Goal: Browse casually

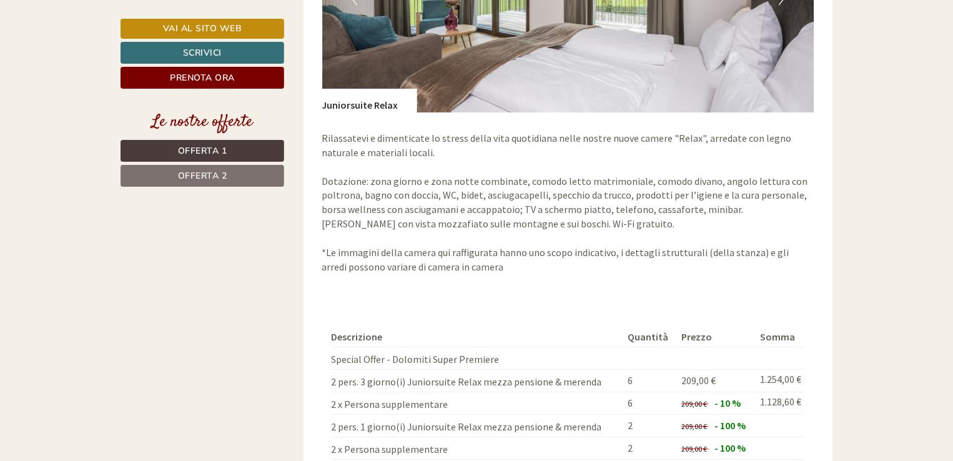
scroll to position [1998, 0]
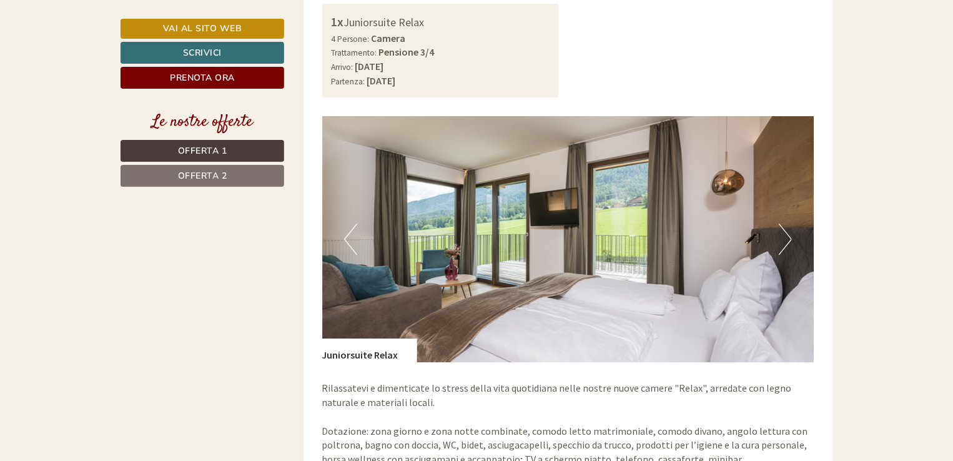
click at [781, 224] on button "Next" at bounding box center [785, 239] width 13 height 31
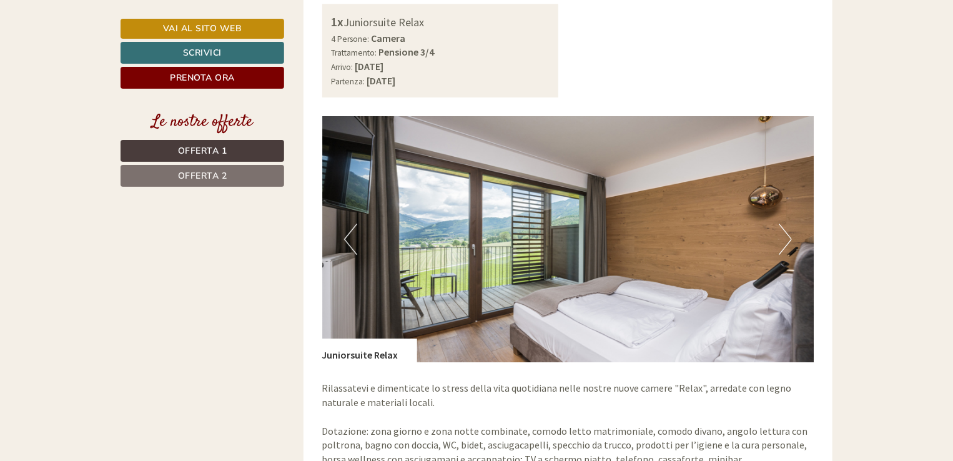
click at [781, 224] on button "Next" at bounding box center [785, 239] width 13 height 31
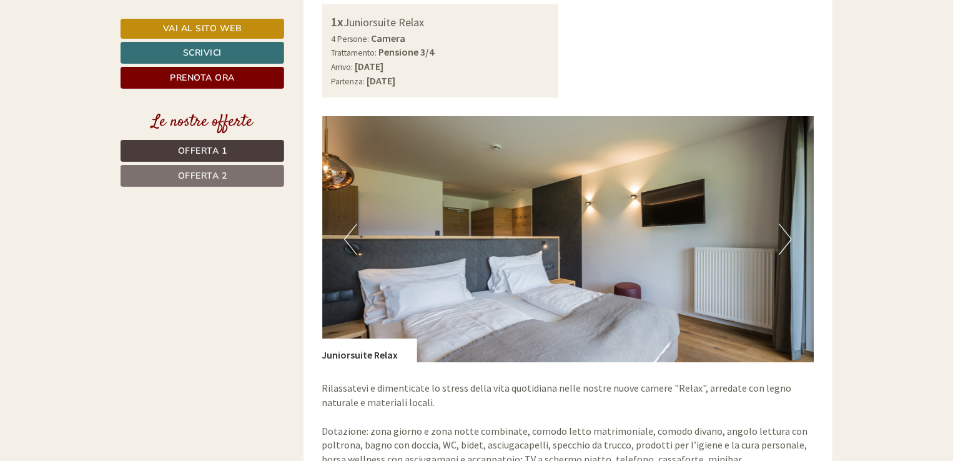
click at [781, 224] on button "Next" at bounding box center [785, 239] width 13 height 31
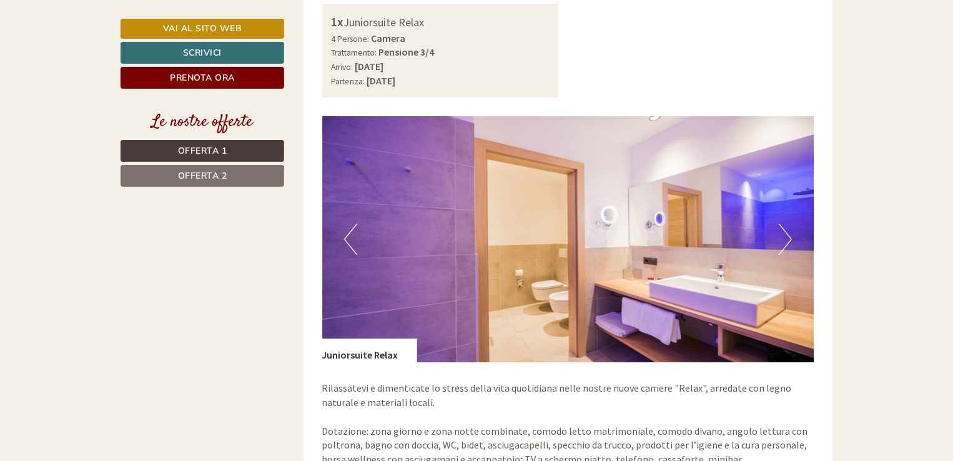
click at [781, 224] on button "Next" at bounding box center [785, 239] width 13 height 31
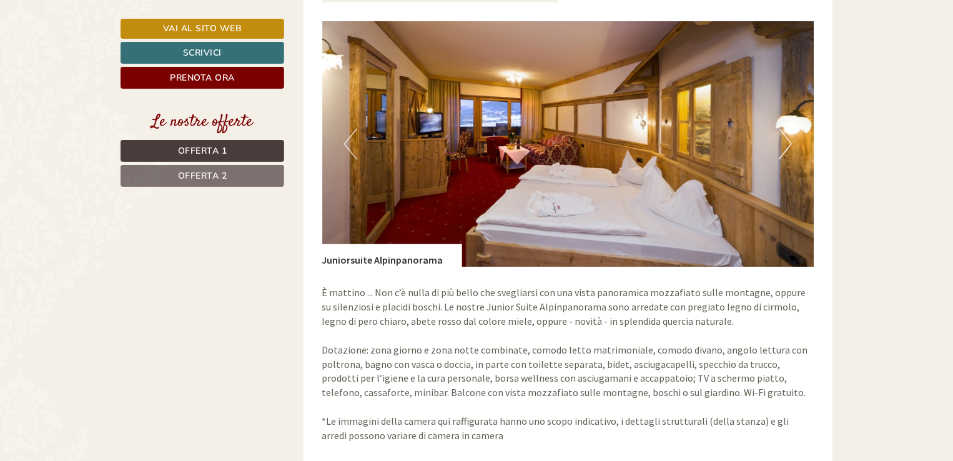
scroll to position [937, 0]
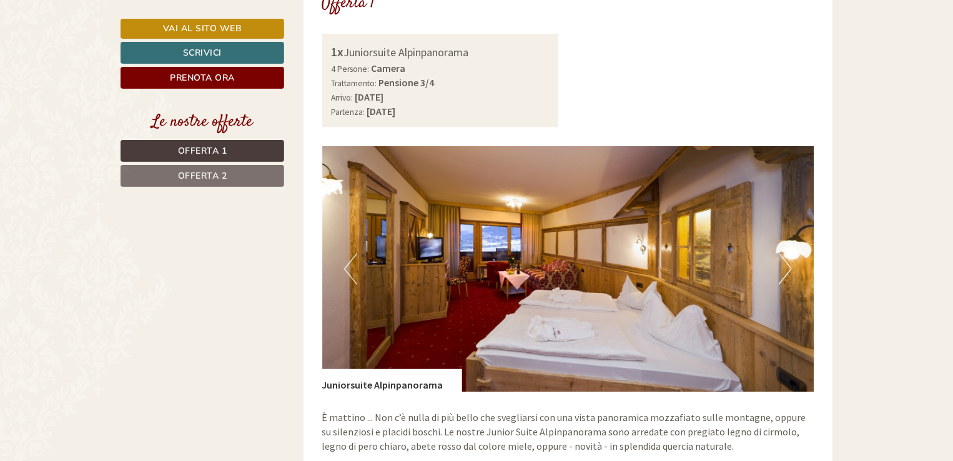
click at [787, 255] on button "Next" at bounding box center [785, 269] width 13 height 31
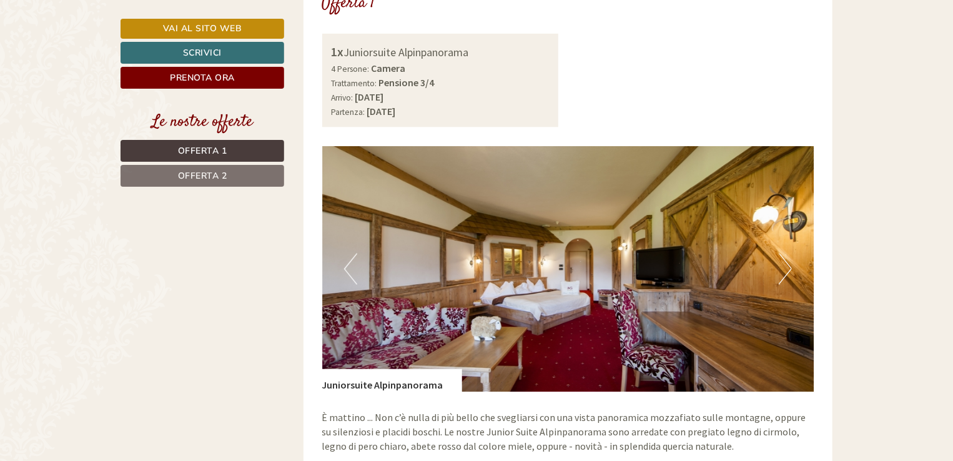
click at [787, 256] on button "Next" at bounding box center [785, 269] width 13 height 31
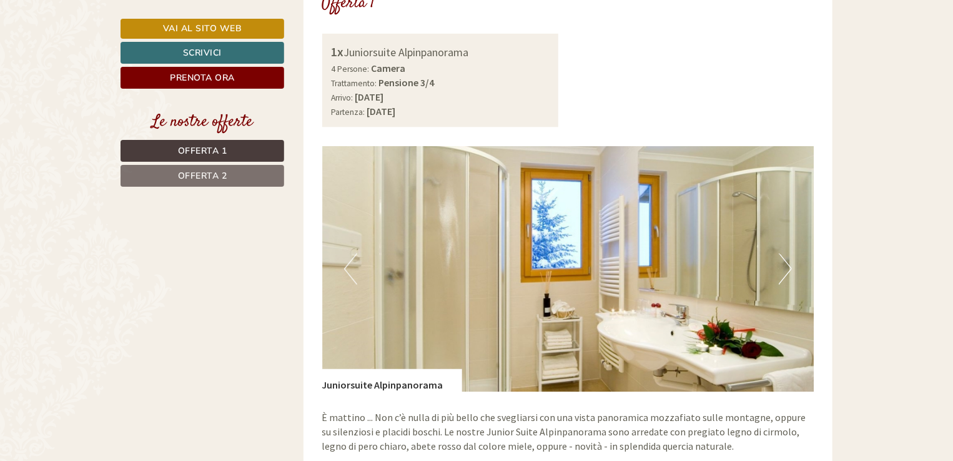
click at [787, 256] on button "Next" at bounding box center [785, 269] width 13 height 31
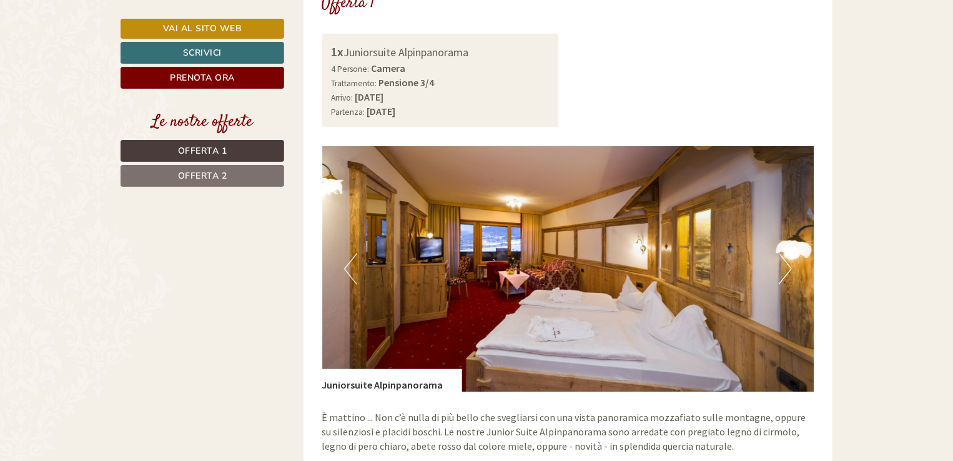
click at [787, 256] on button "Next" at bounding box center [785, 269] width 13 height 31
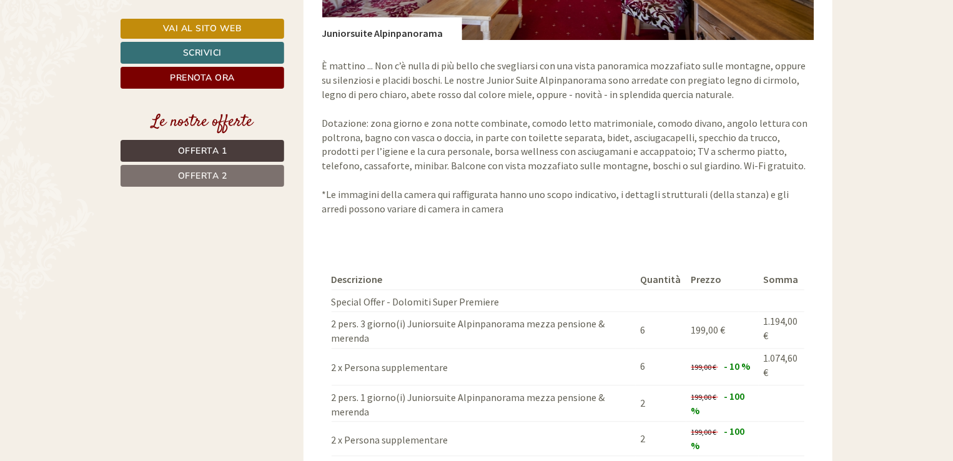
scroll to position [1311, 0]
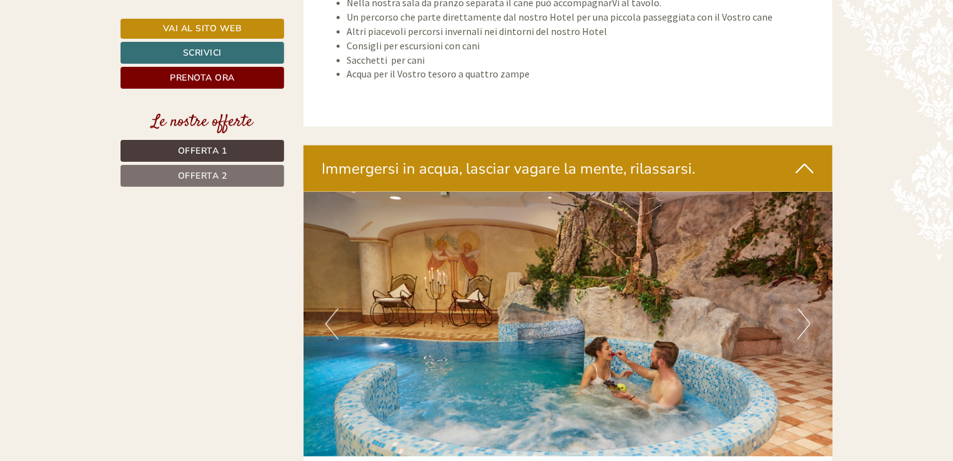
scroll to position [3309, 0]
